Goal: Task Accomplishment & Management: Complete application form

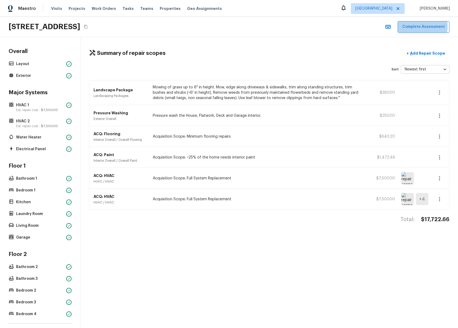
click at [415, 26] on button "Complete Assessment" at bounding box center [424, 27] width 52 height 12
click at [446, 15] on icon "Close" at bounding box center [445, 12] width 5 height 5
click at [413, 28] on button "Complete Assessment" at bounding box center [424, 27] width 52 height 12
click at [285, 241] on div "Summary of repair scopes + Add Repair Scope Sort Newest first newestFirst ​ Lan…" at bounding box center [269, 182] width 378 height 291
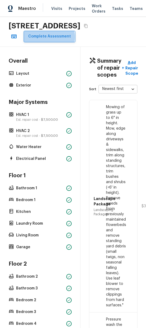
click at [49, 42] on button "Complete Assessment" at bounding box center [50, 37] width 52 height 12
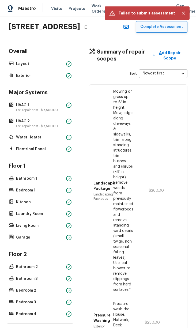
click at [136, 33] on button "Complete Assessment" at bounding box center [162, 27] width 52 height 12
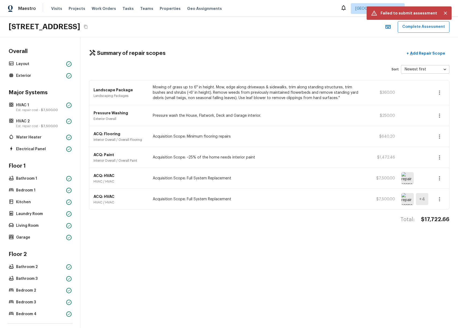
click at [281, 58] on div "Summary of repair scopes + Add Repair Scope" at bounding box center [269, 53] width 360 height 11
click at [300, 28] on button "Complete Assessment" at bounding box center [424, 27] width 52 height 12
click at [88, 27] on icon "Copy Address" at bounding box center [86, 27] width 4 height 4
